Goal: Information Seeking & Learning: Stay updated

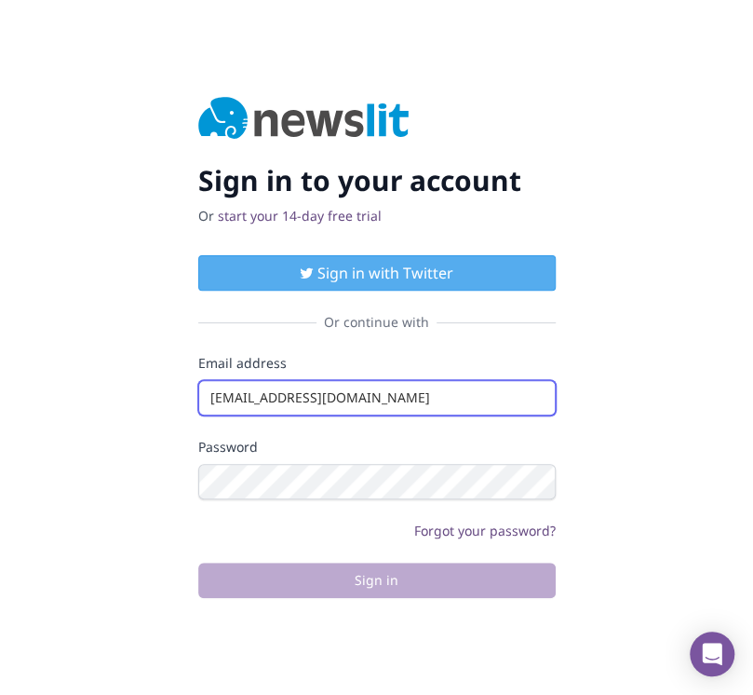
type input "info@startingupgood.info"
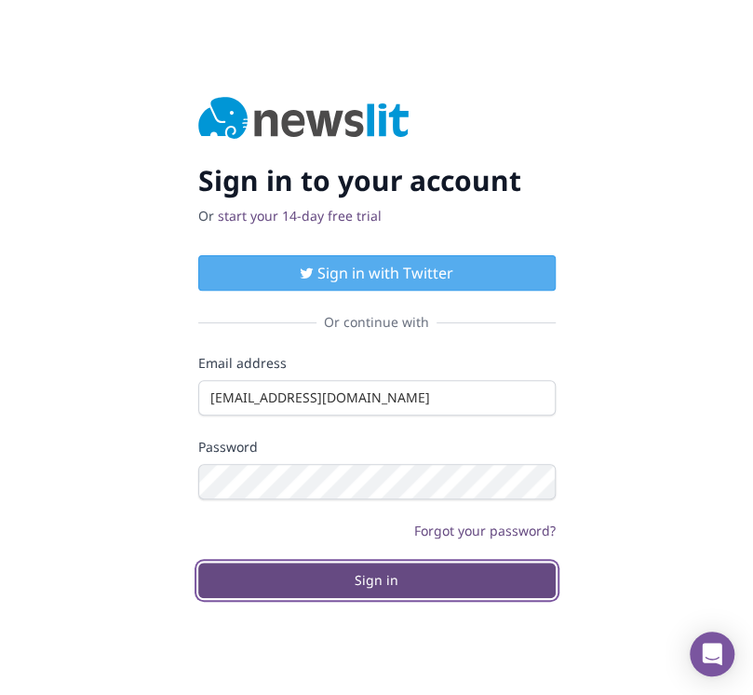
click at [376, 579] on button "Sign in" at bounding box center [377, 579] width 358 height 35
